Goal: Task Accomplishment & Management: Use online tool/utility

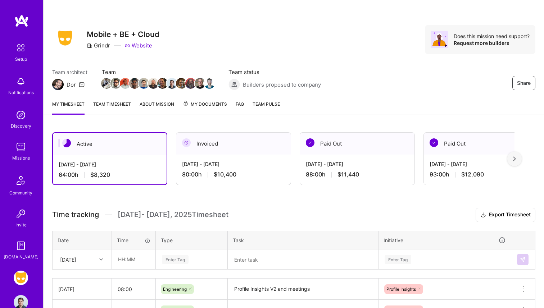
click at [117, 103] on link "Team timesheet" at bounding box center [112, 107] width 38 height 14
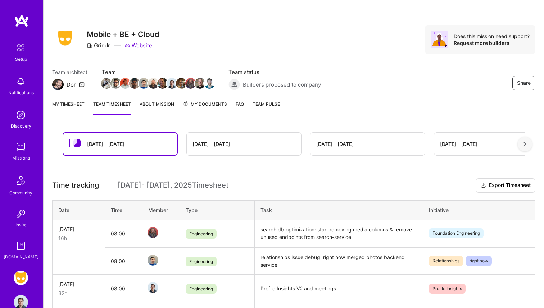
click at [81, 111] on link "My timesheet" at bounding box center [68, 107] width 32 height 14
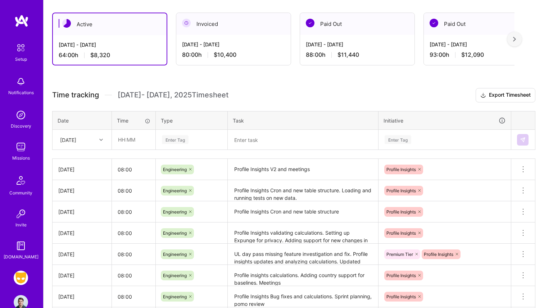
scroll to position [131, 0]
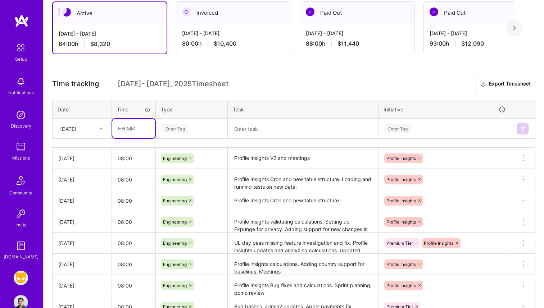
click at [118, 132] on input "text" at bounding box center [133, 128] width 43 height 19
type input "08:00"
click at [205, 125] on div "Enter Tag" at bounding box center [191, 128] width 61 height 9
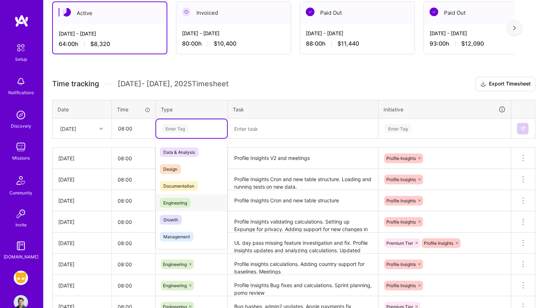
click at [187, 196] on div "Engineering" at bounding box center [191, 203] width 71 height 17
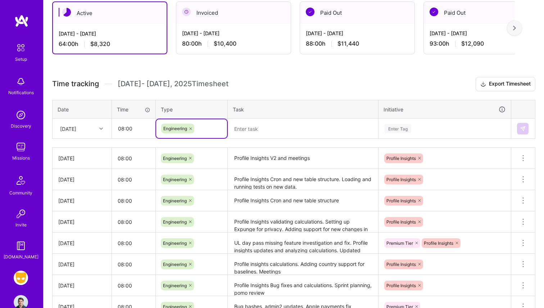
click at [246, 129] on textarea at bounding box center [302, 128] width 149 height 19
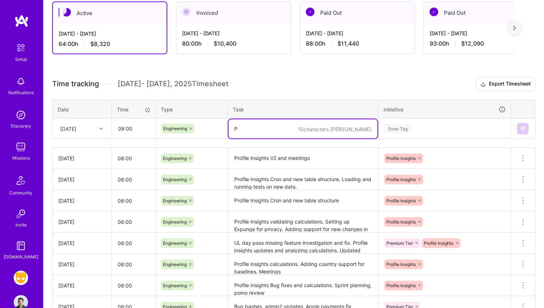
drag, startPoint x: 272, startPoint y: 170, endPoint x: 272, endPoint y: 165, distance: 5.4
click at [272, 170] on textarea "Profile Insights Cron and new table structure. Loading and running tests on new…" at bounding box center [302, 180] width 149 height 20
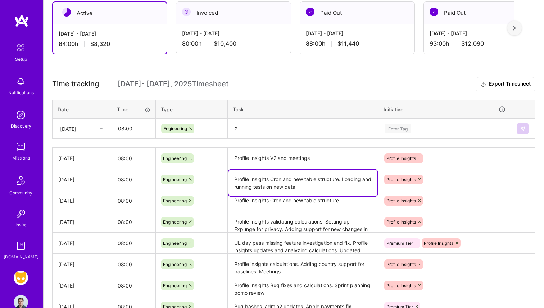
click at [272, 165] on textarea "Profile Insights V2 and meetings" at bounding box center [302, 158] width 149 height 20
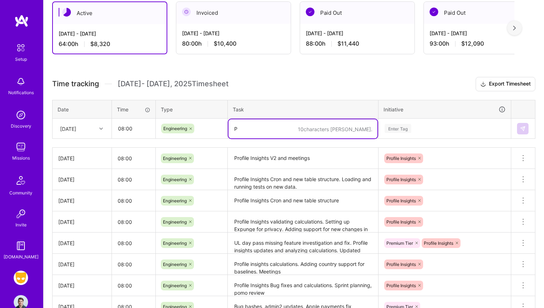
click at [272, 125] on textarea "P" at bounding box center [302, 128] width 149 height 19
paste textarea "rofile Insights V2 and meetings"
type textarea "Profile Insights V2 and meetings"
click at [427, 124] on div "Enter Tag" at bounding box center [445, 128] width 122 height 9
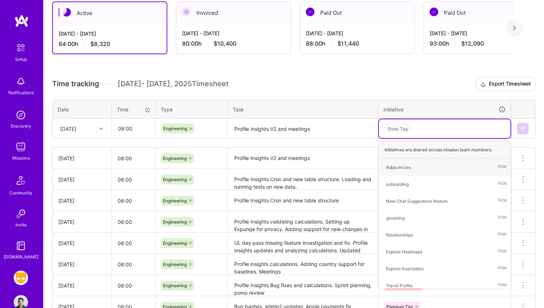
type input "e"
type input "prof"
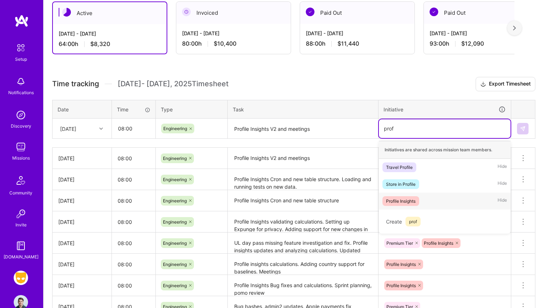
click at [429, 197] on div "Profile Insights Hide" at bounding box center [445, 201] width 132 height 17
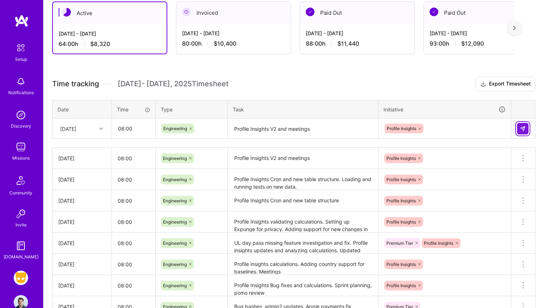
click at [524, 129] on img at bounding box center [523, 129] width 6 height 6
